Goal: Find contact information: Find contact information

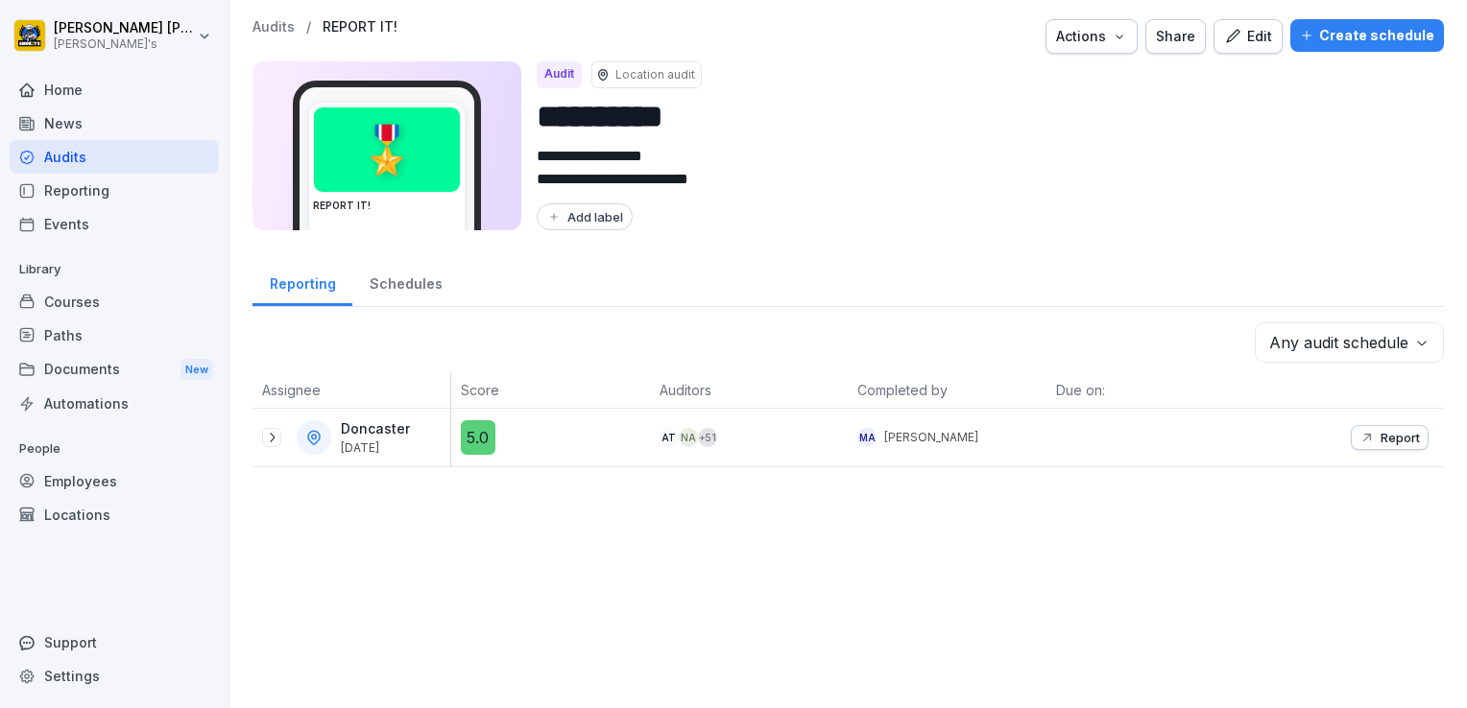
click at [80, 480] on div "Employees" at bounding box center [114, 482] width 209 height 34
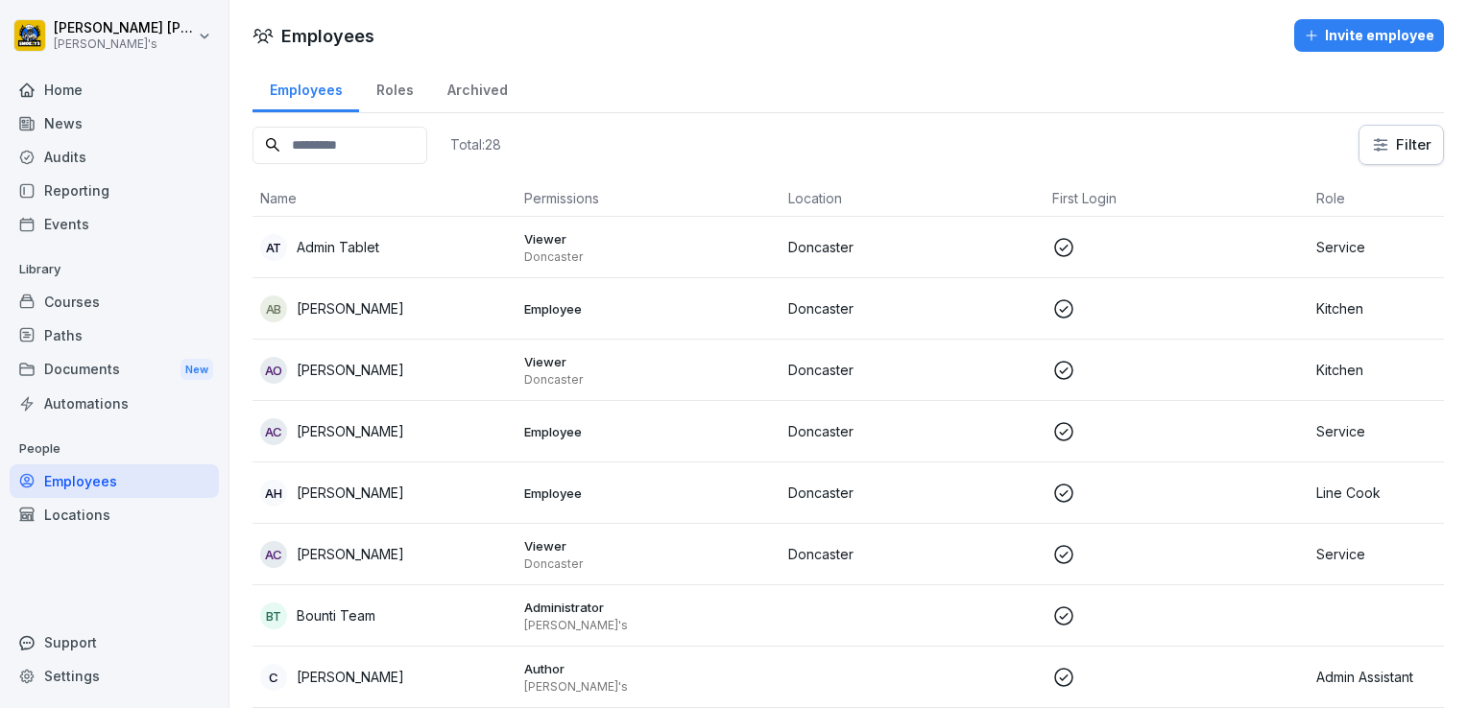
click at [333, 309] on p "[PERSON_NAME]" at bounding box center [351, 309] width 108 height 20
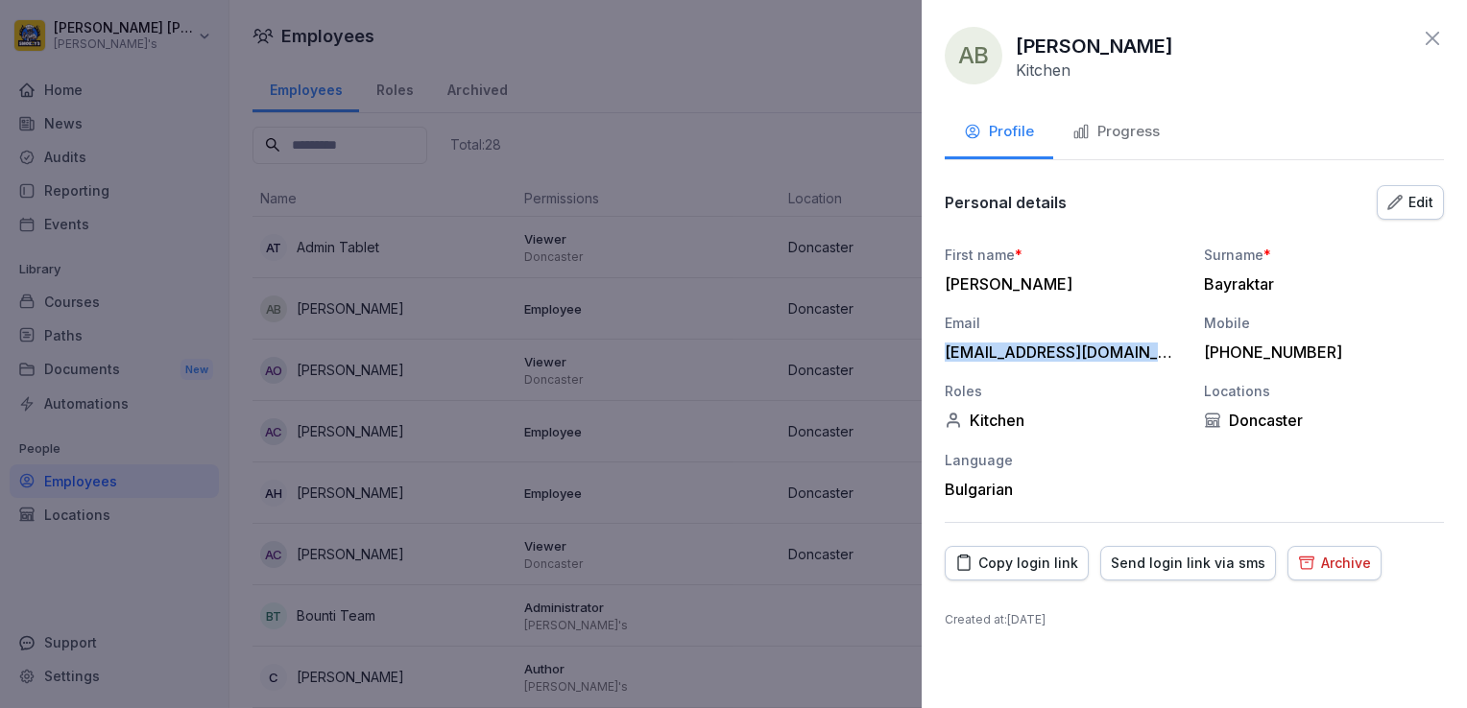
drag, startPoint x: 946, startPoint y: 355, endPoint x: 1137, endPoint y: 344, distance: 191.4
click at [1137, 344] on div "[EMAIL_ADDRESS][DOMAIN_NAME]" at bounding box center [1060, 352] width 230 height 19
copy div "[EMAIL_ADDRESS][DOMAIN_NAME]"
click at [1330, 349] on div "[PHONE_NUMBER]" at bounding box center [1319, 352] width 230 height 19
drag, startPoint x: 1325, startPoint y: 352, endPoint x: 1206, endPoint y: 351, distance: 119.0
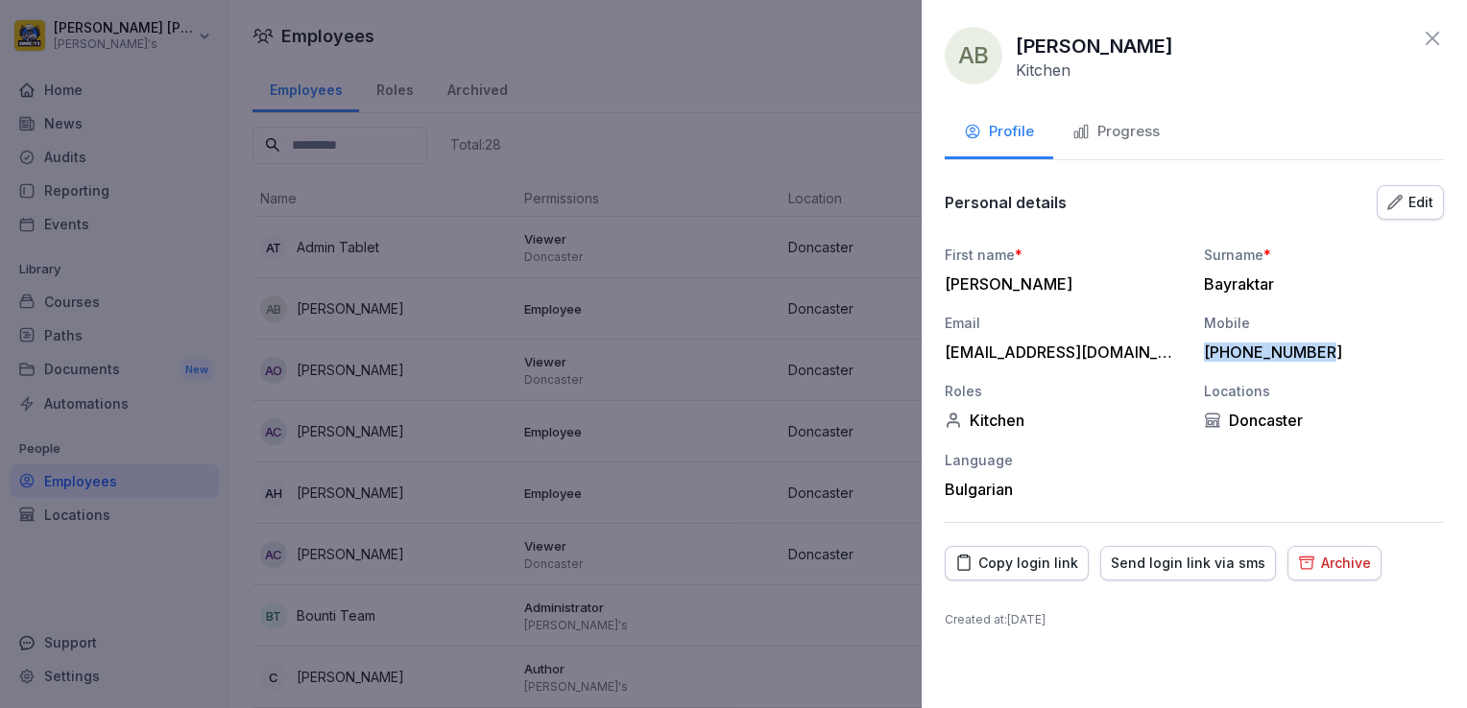
click at [1206, 351] on div "[PHONE_NUMBER]" at bounding box center [1319, 352] width 230 height 19
copy div "[PHONE_NUMBER]"
click at [326, 433] on div at bounding box center [733, 354] width 1467 height 708
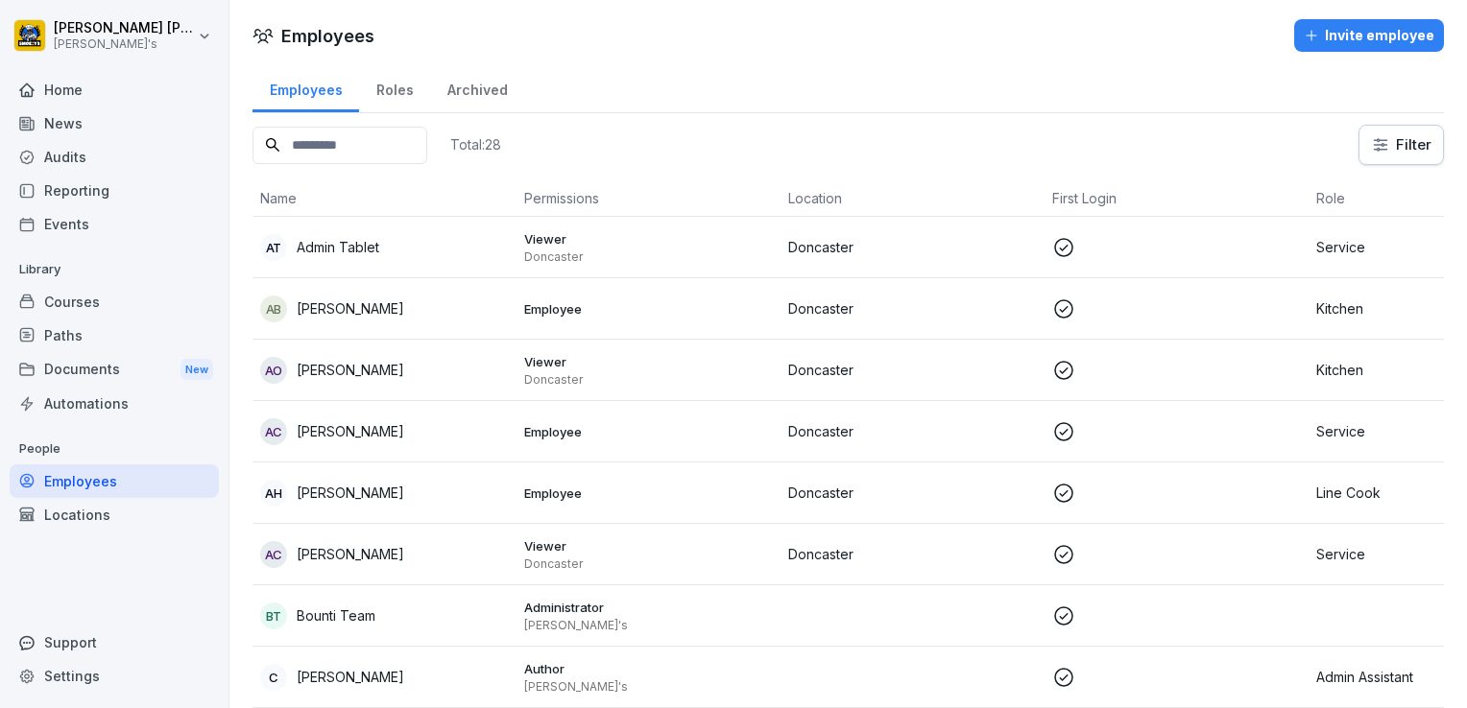
drag, startPoint x: 371, startPoint y: 491, endPoint x: 353, endPoint y: 496, distance: 18.2
click at [353, 496] on p "[PERSON_NAME]" at bounding box center [351, 493] width 108 height 20
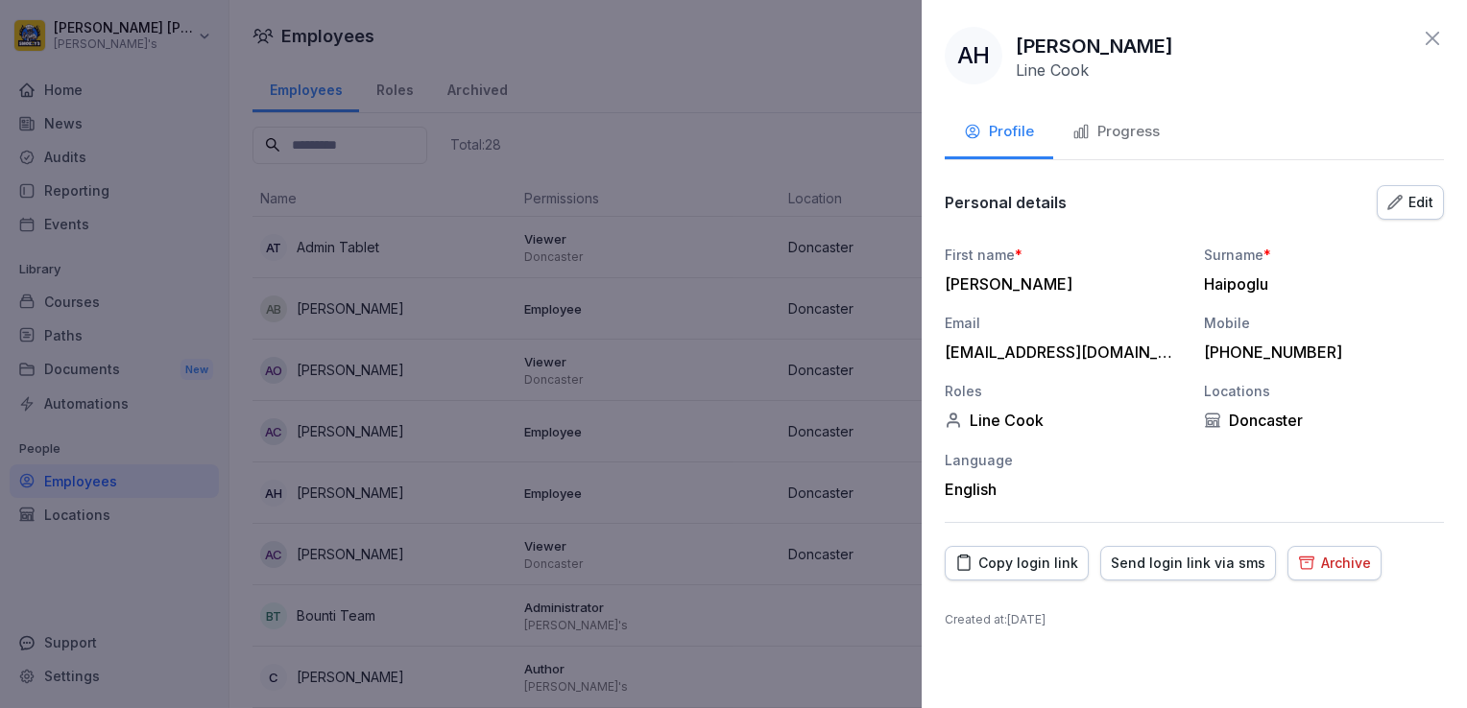
click at [1405, 203] on div "Edit" at bounding box center [1410, 202] width 46 height 21
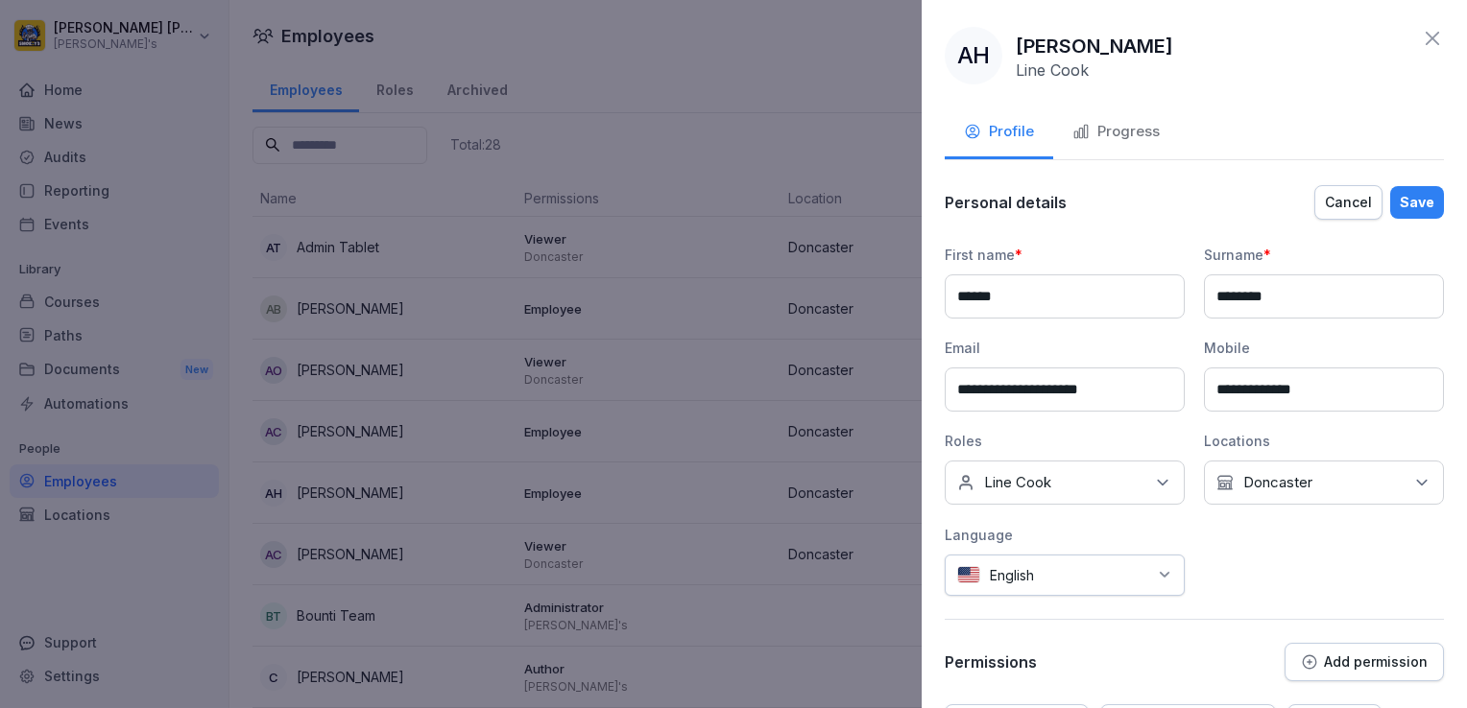
drag, startPoint x: 1271, startPoint y: 294, endPoint x: 1211, endPoint y: 293, distance: 59.5
click at [1211, 293] on input "********" at bounding box center [1324, 297] width 240 height 44
type input "*****"
click at [1423, 205] on button "Save" at bounding box center [1417, 202] width 54 height 33
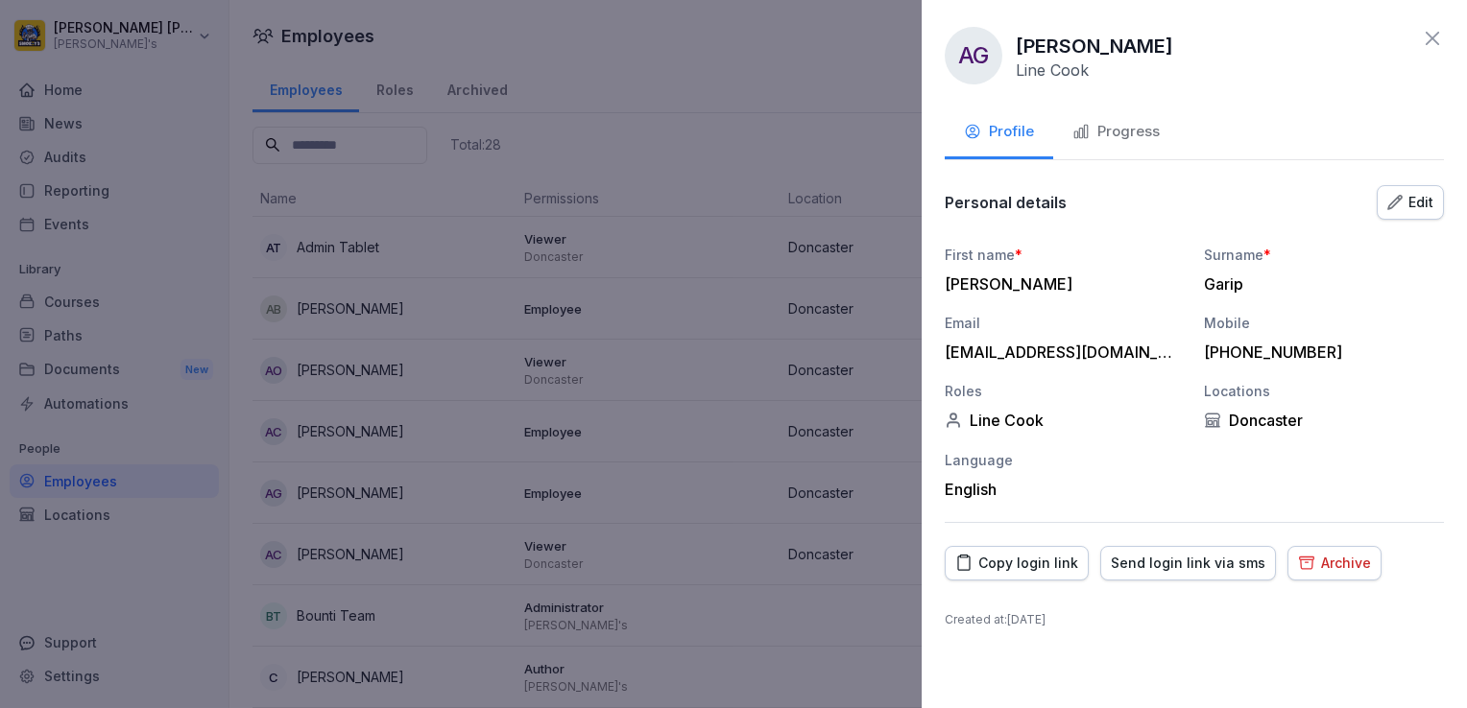
click at [326, 556] on div at bounding box center [733, 354] width 1467 height 708
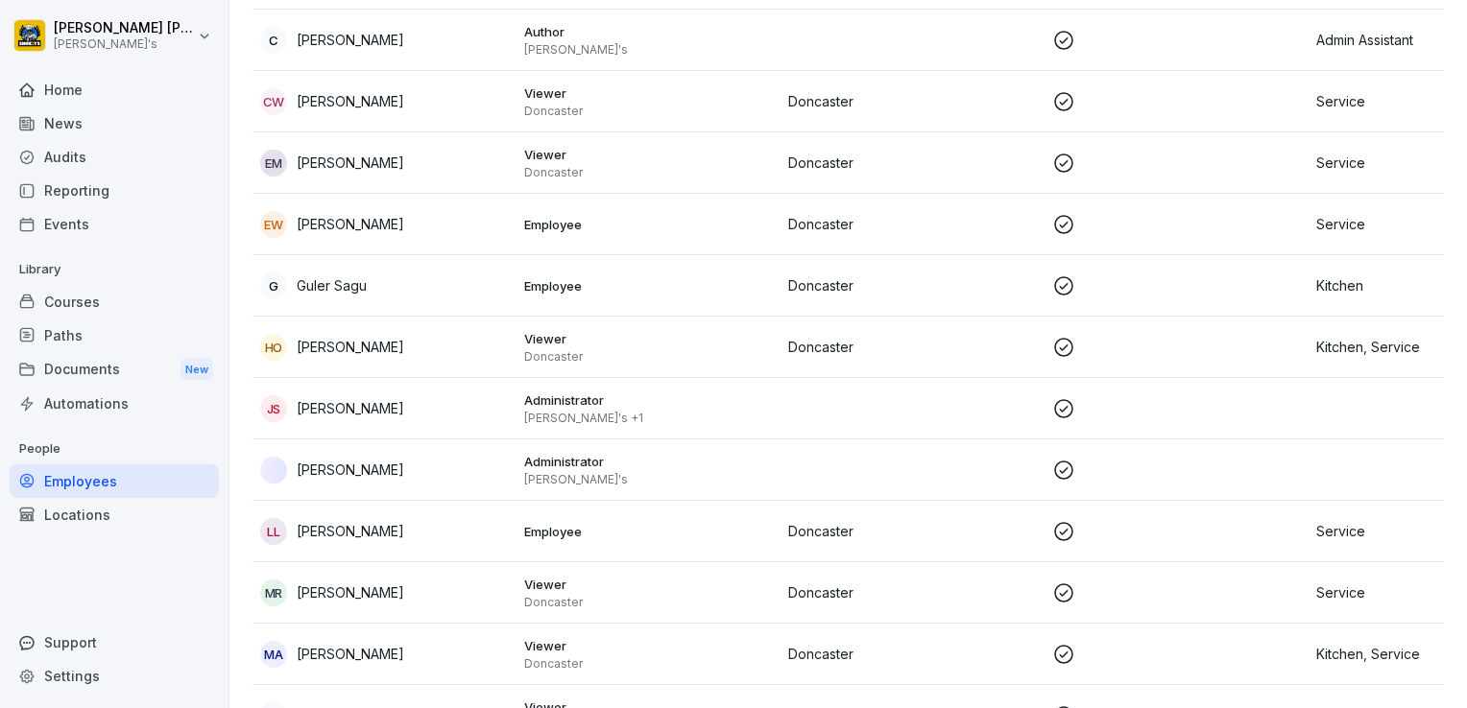
scroll to position [641, 0]
click at [324, 44] on div "C [PERSON_NAME]" at bounding box center [384, 36] width 249 height 27
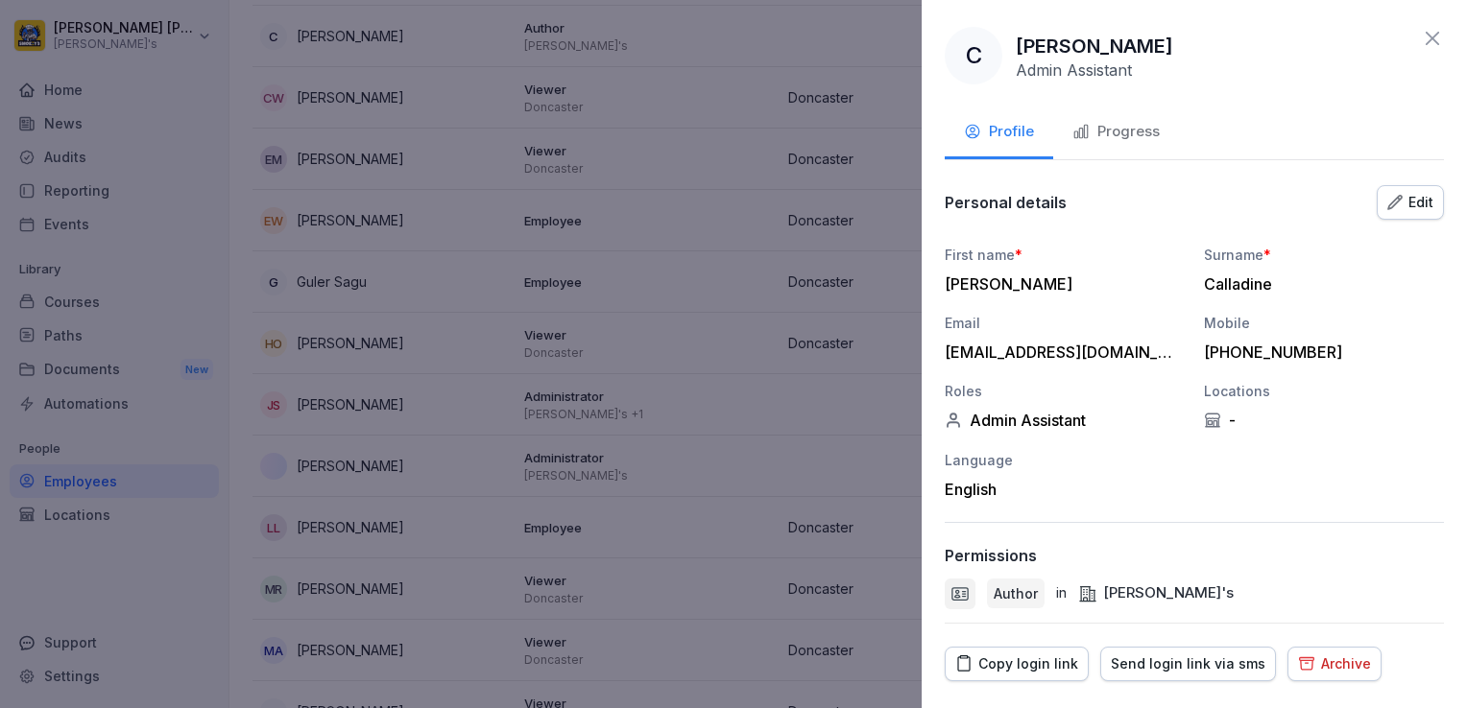
click at [944, 348] on div "C [PERSON_NAME] Admin Assistant Profile Progress Personal details Edit First na…" at bounding box center [1194, 354] width 545 height 708
drag, startPoint x: 947, startPoint y: 349, endPoint x: 1112, endPoint y: 349, distance: 164.2
click at [1112, 349] on div "[EMAIL_ADDRESS][DOMAIN_NAME]" at bounding box center [1060, 352] width 230 height 19
copy div "[EMAIL_ADDRESS][DOMAIN_NAME]"
click at [339, 213] on div at bounding box center [733, 354] width 1467 height 708
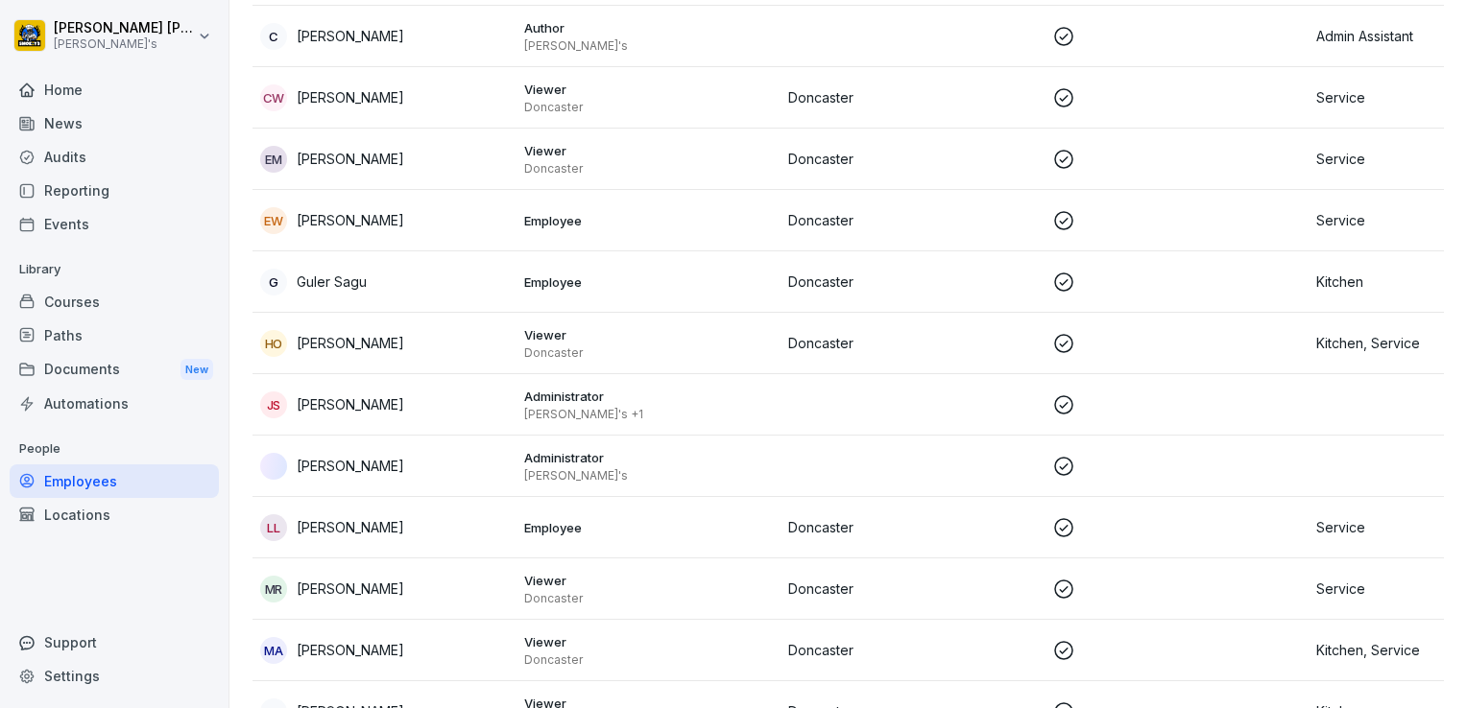
click at [339, 213] on p "[PERSON_NAME]" at bounding box center [351, 220] width 108 height 20
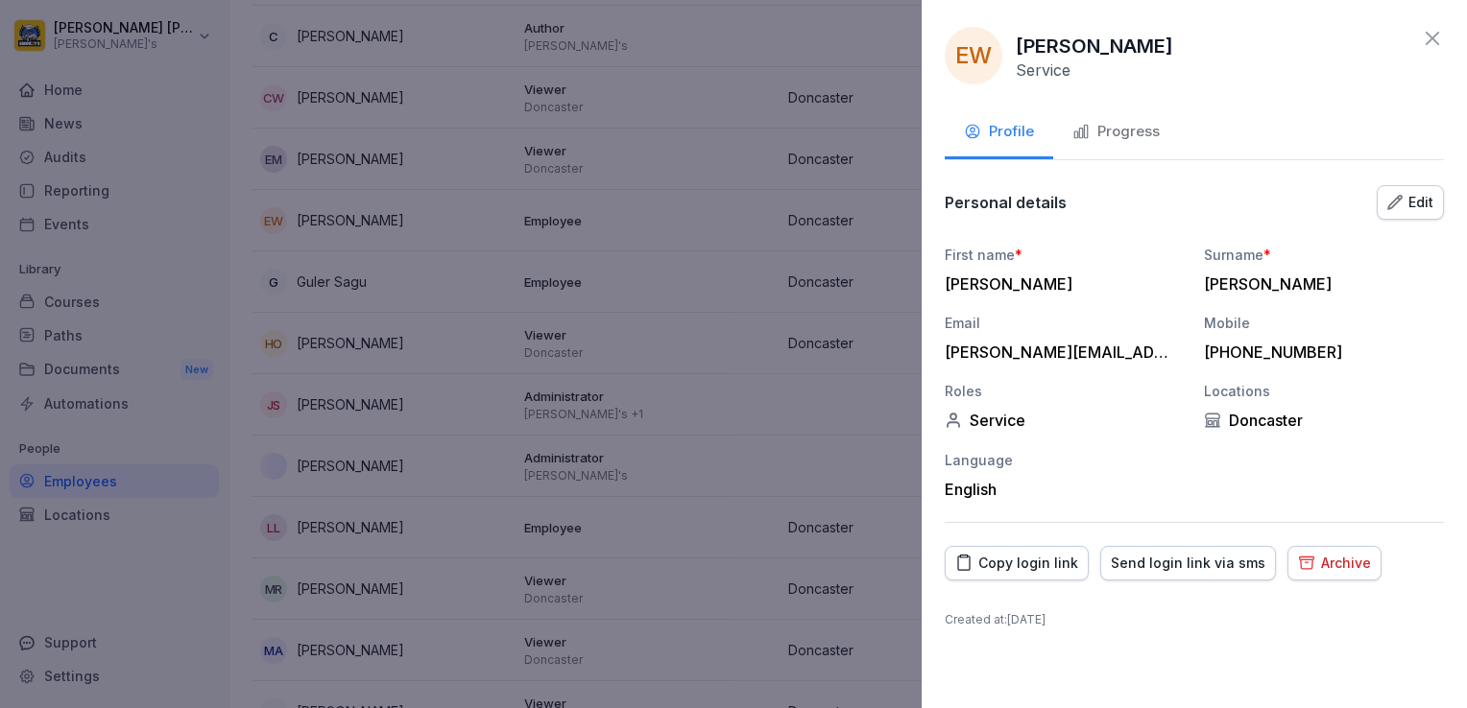
click at [303, 280] on div at bounding box center [733, 354] width 1467 height 708
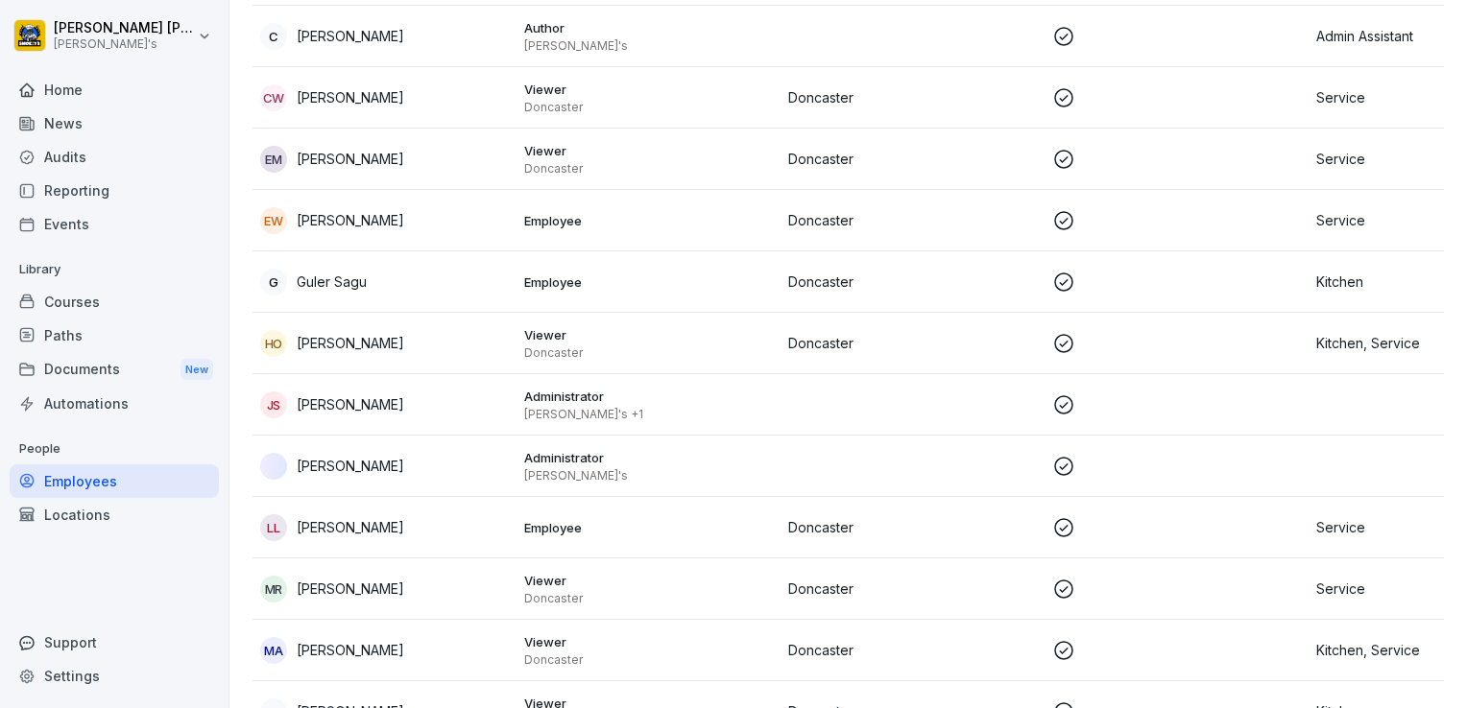
click at [311, 279] on p "Guler Sagu" at bounding box center [332, 282] width 70 height 20
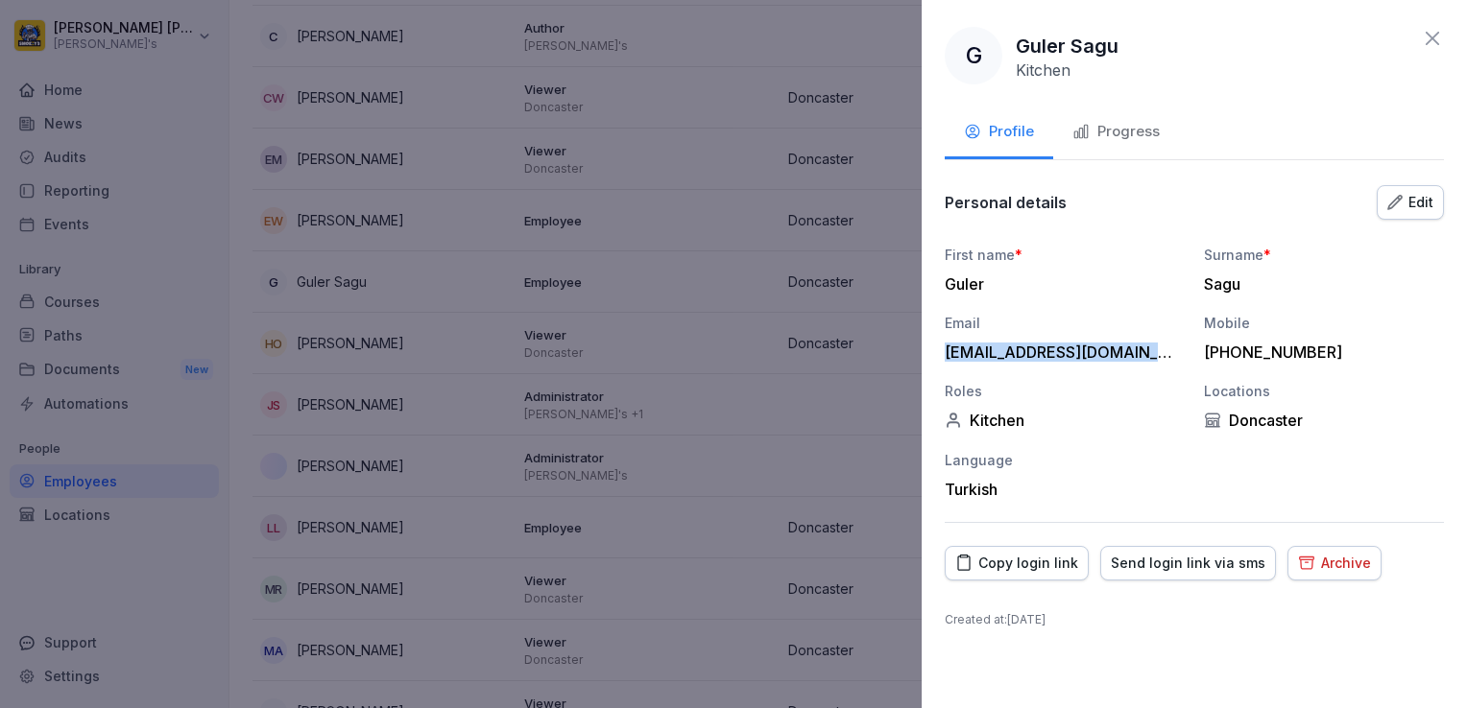
drag, startPoint x: 957, startPoint y: 349, endPoint x: 1146, endPoint y: 348, distance: 189.1
click at [1146, 348] on div "[EMAIL_ADDRESS][DOMAIN_NAME]" at bounding box center [1060, 352] width 230 height 19
copy div "[EMAIL_ADDRESS][DOMAIN_NAME]"
drag, startPoint x: 1334, startPoint y: 351, endPoint x: 1207, endPoint y: 352, distance: 127.7
click at [1207, 352] on div "[PHONE_NUMBER]" at bounding box center [1319, 352] width 230 height 19
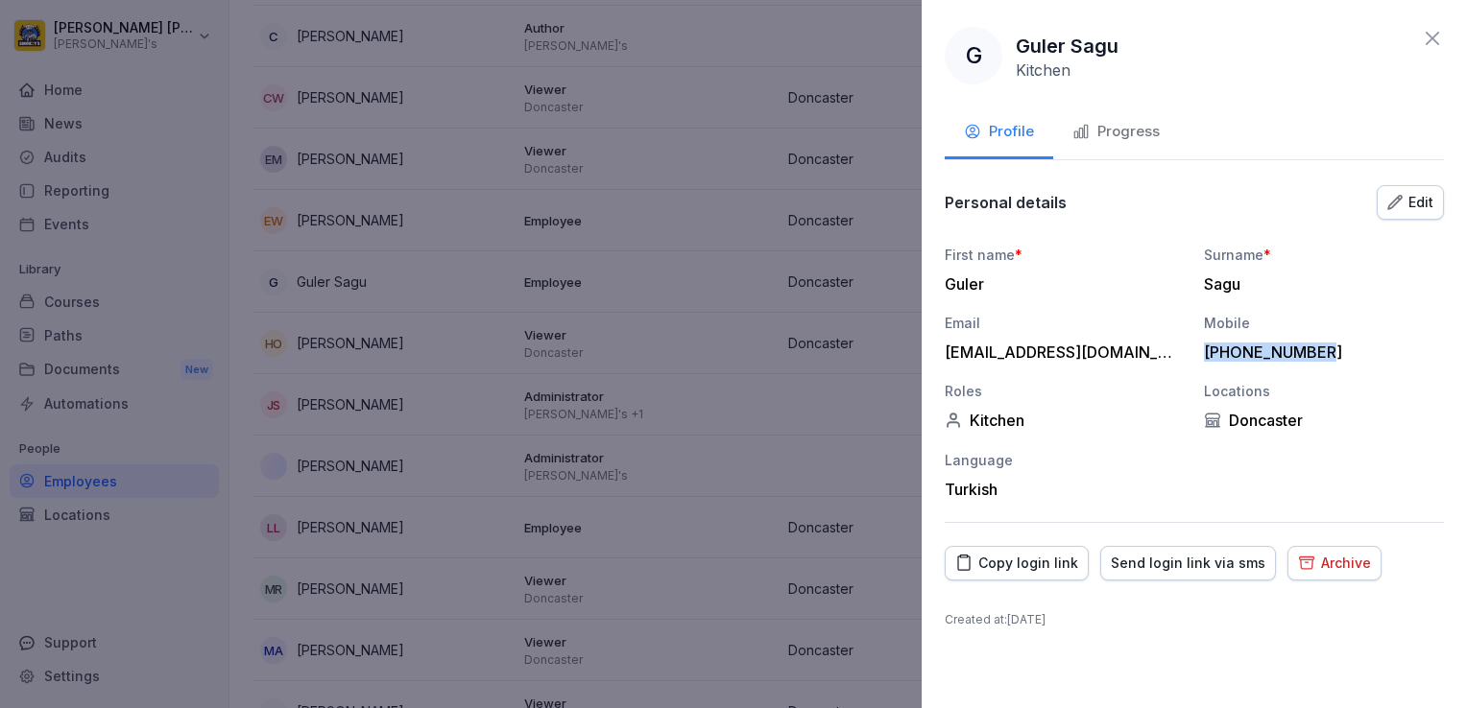
copy div "[PHONE_NUMBER]"
click at [295, 401] on div at bounding box center [733, 354] width 1467 height 708
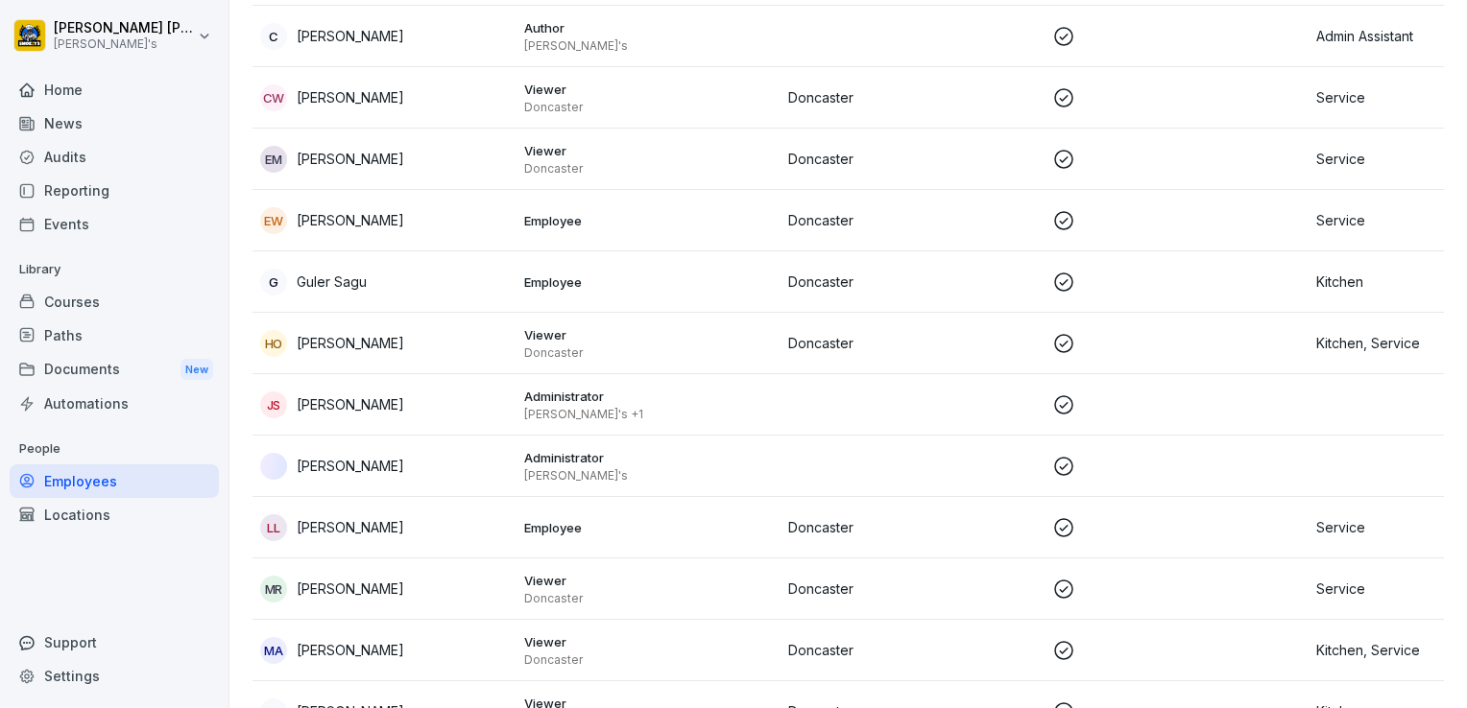
click at [295, 401] on div "JS [PERSON_NAME]" at bounding box center [384, 405] width 249 height 27
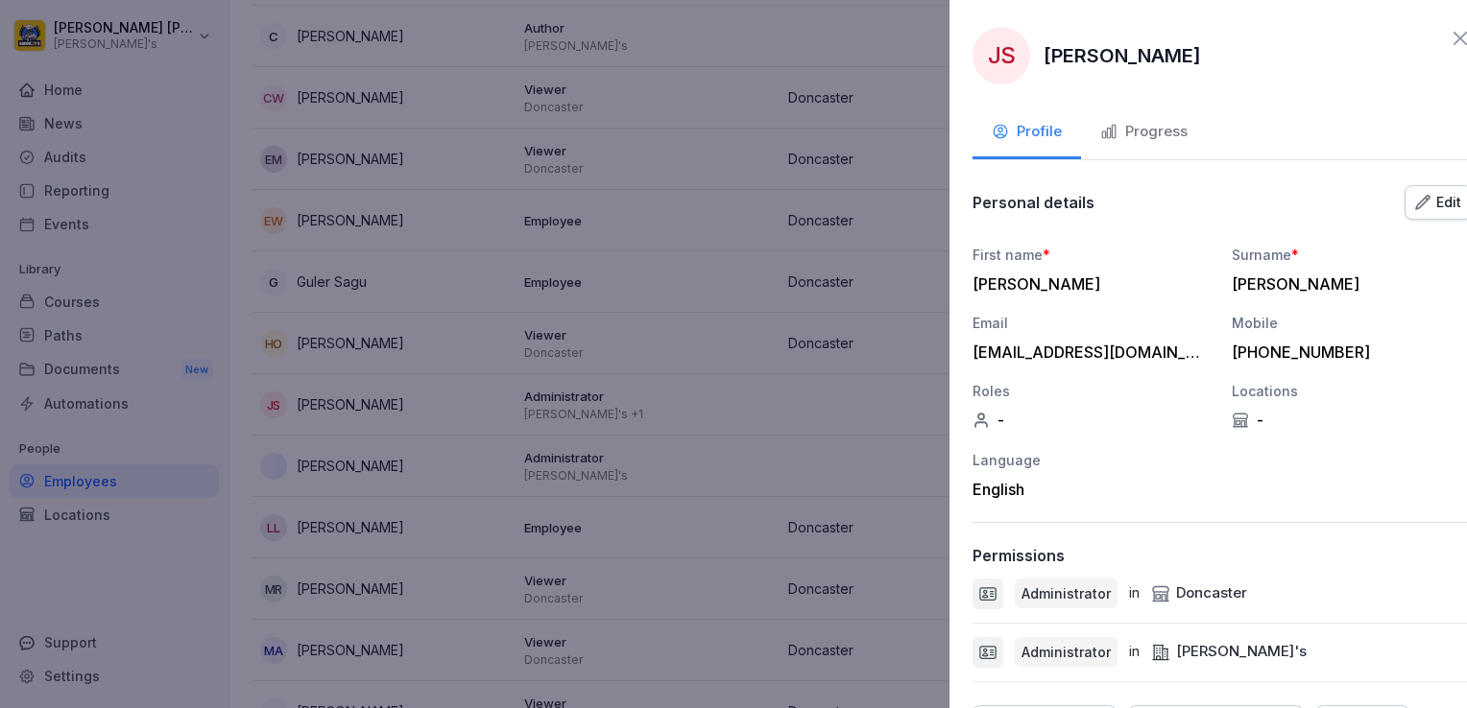
click at [357, 527] on div at bounding box center [733, 354] width 1467 height 708
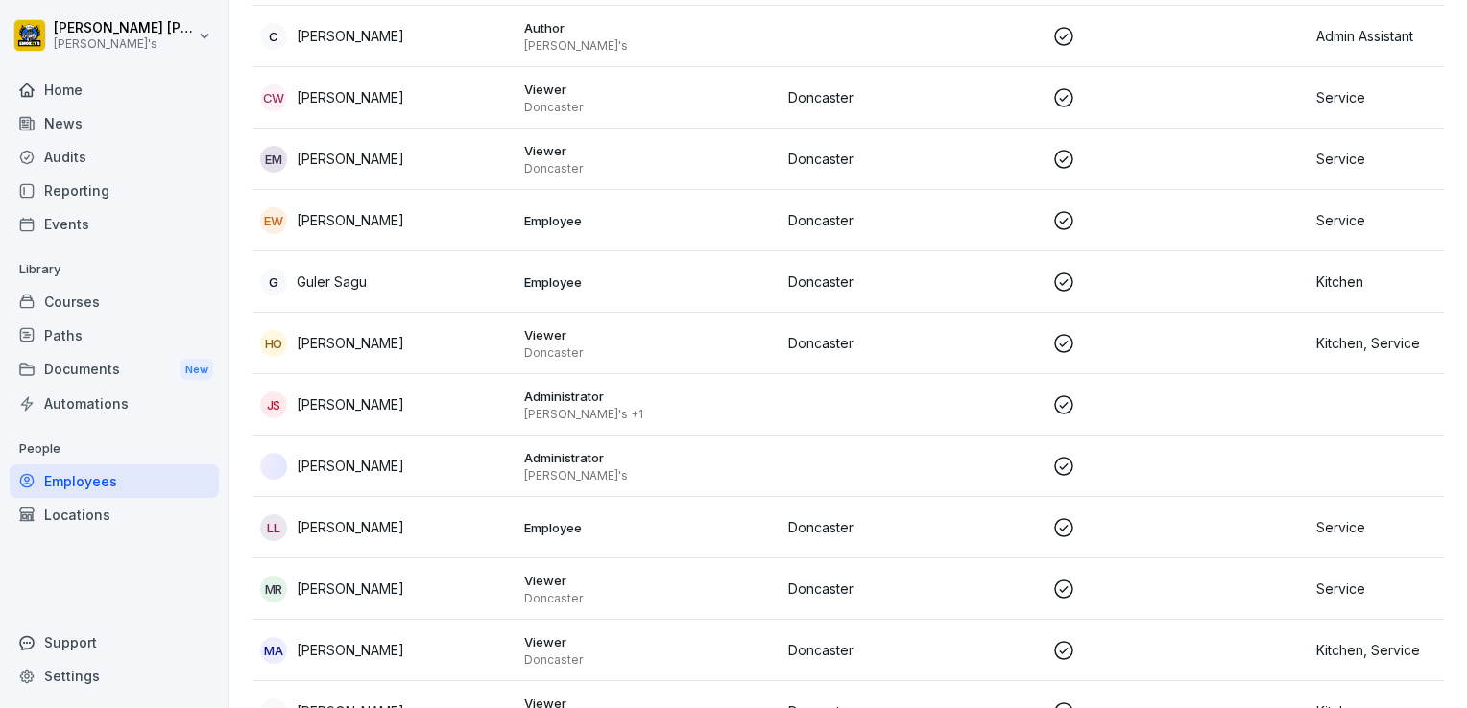
click at [357, 527] on p "[PERSON_NAME]" at bounding box center [351, 527] width 108 height 20
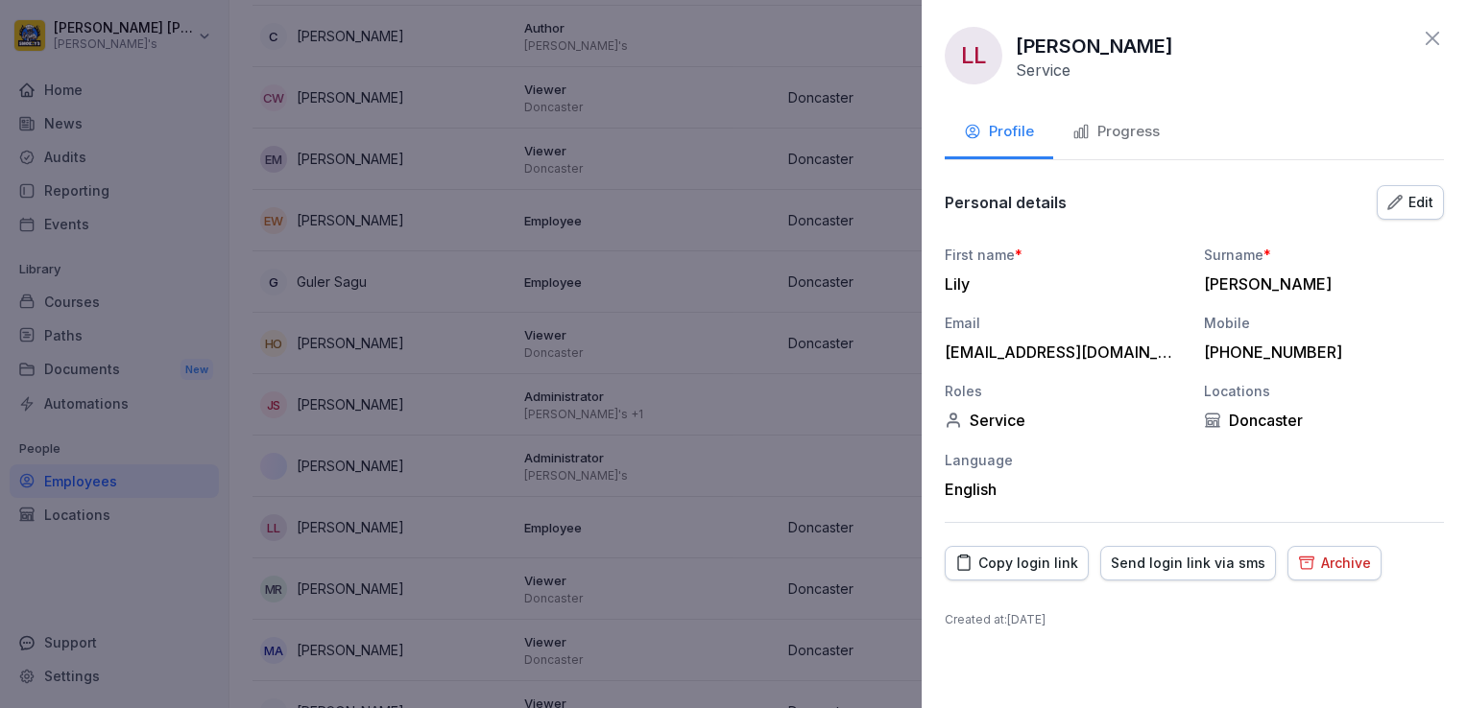
click at [1433, 41] on icon at bounding box center [1432, 38] width 23 height 23
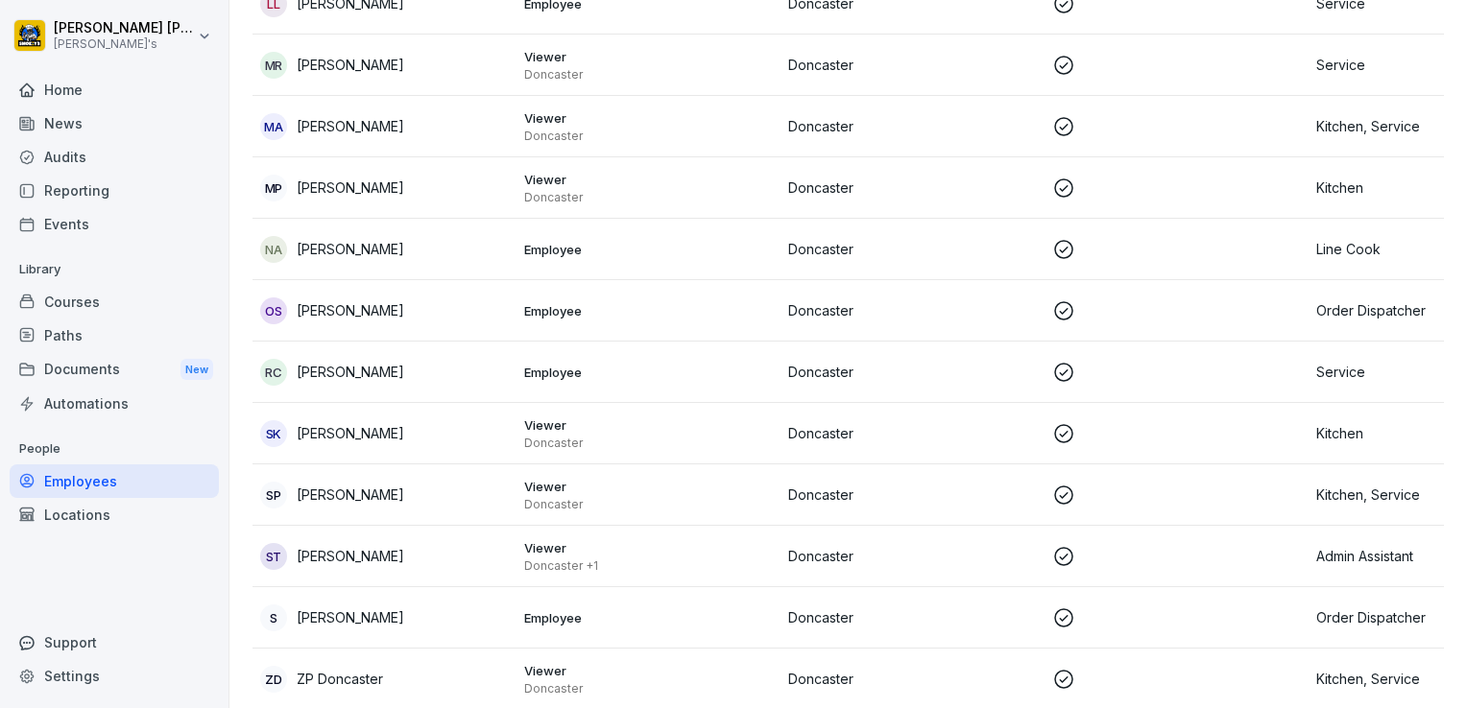
scroll to position [1172, 0]
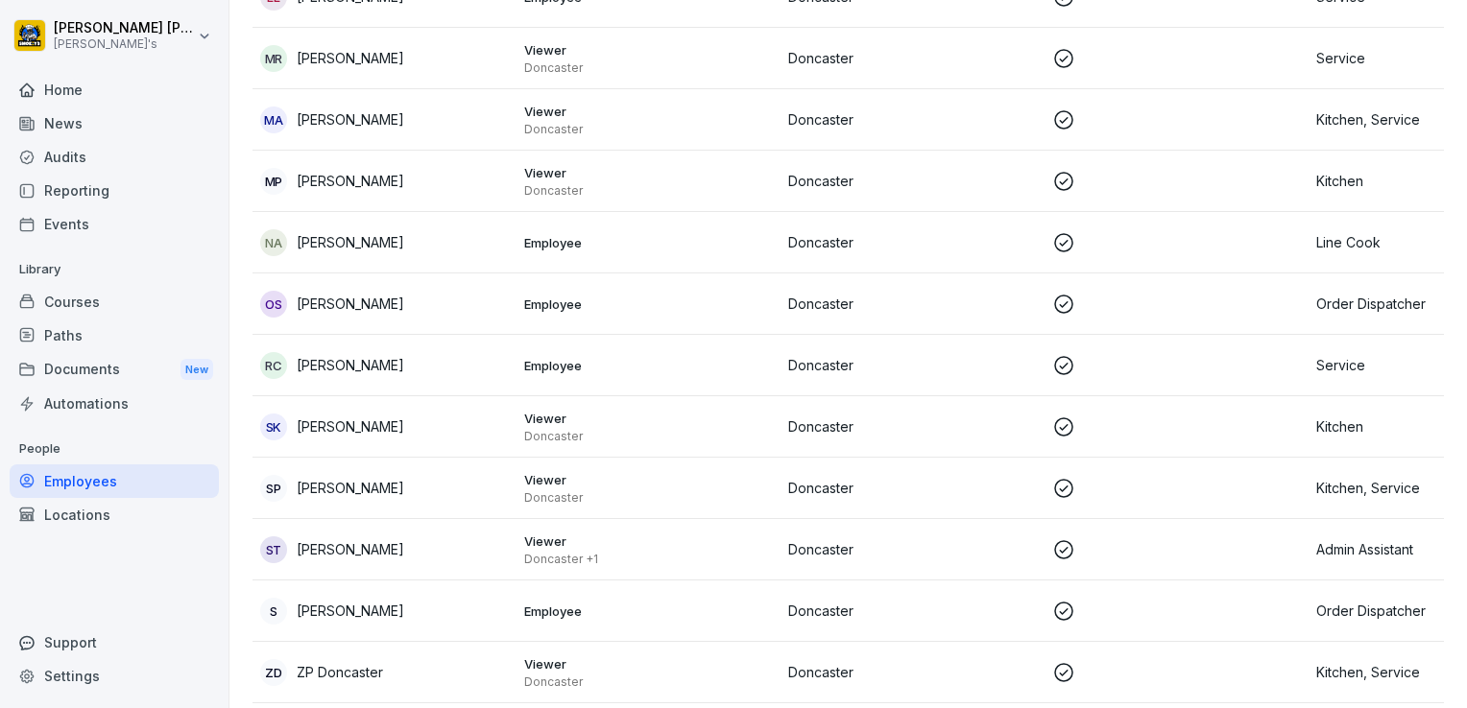
click at [342, 366] on p "[PERSON_NAME]" at bounding box center [351, 365] width 108 height 20
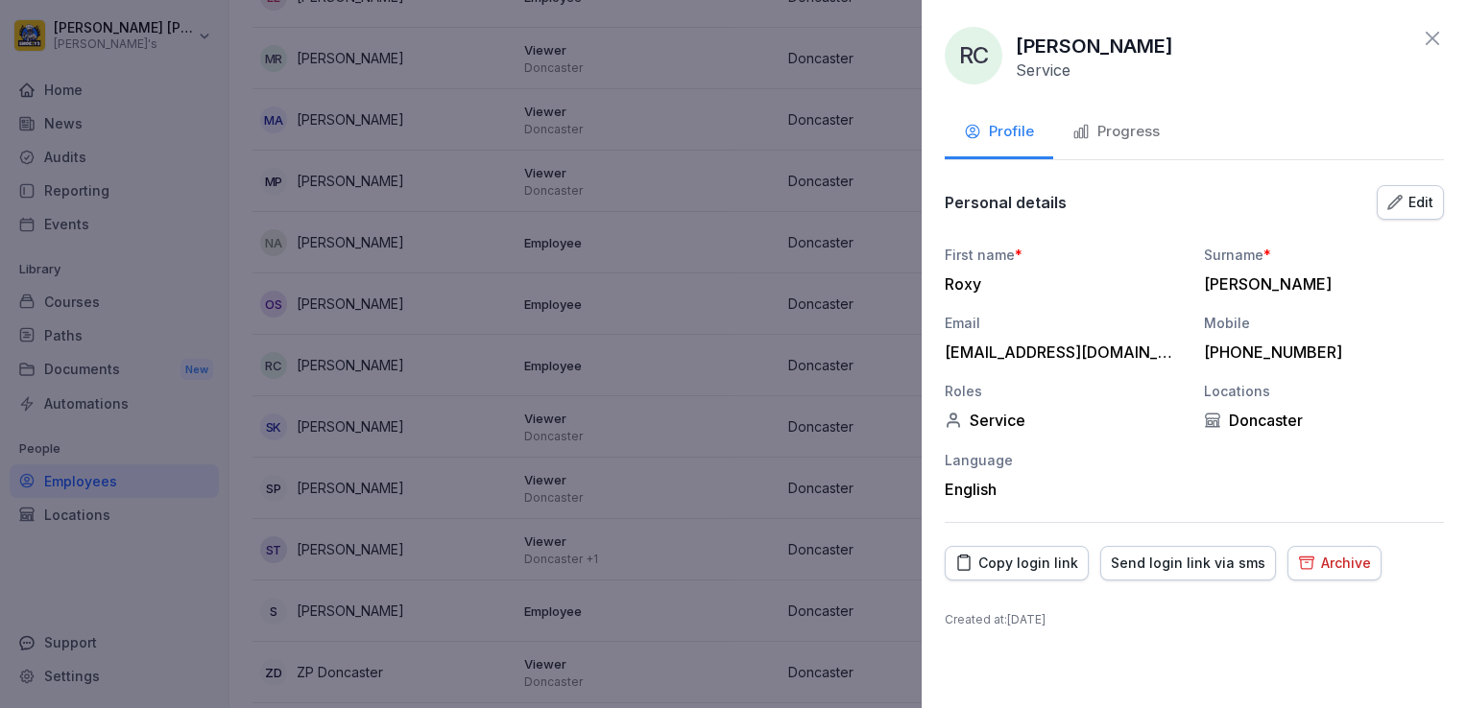
click at [1152, 369] on div "First name * Roxy Surname * [PERSON_NAME] Email [EMAIL_ADDRESS][DOMAIN_NAME] Mo…" at bounding box center [1194, 372] width 499 height 254
click at [335, 616] on div at bounding box center [733, 354] width 1467 height 708
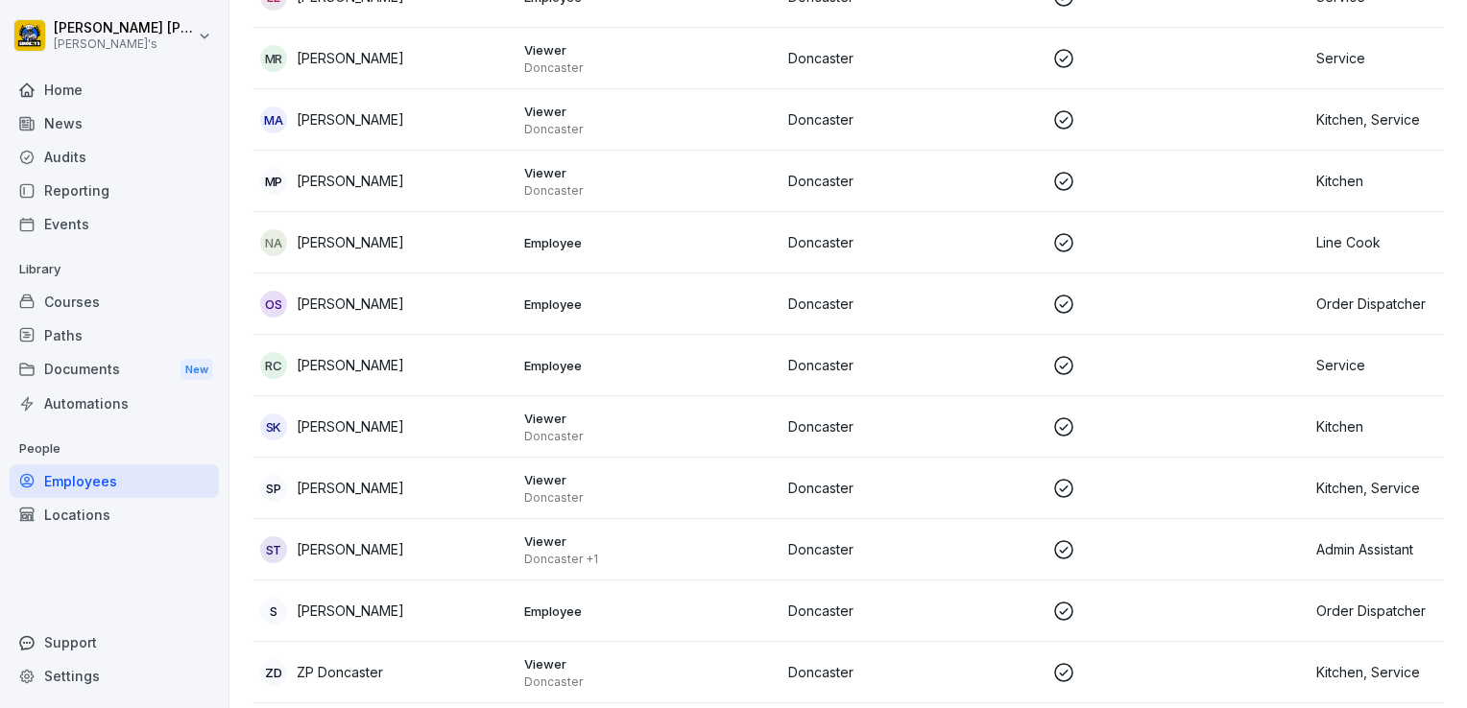
scroll to position [1271, 0]
